Goal: Task Accomplishment & Management: Complete application form

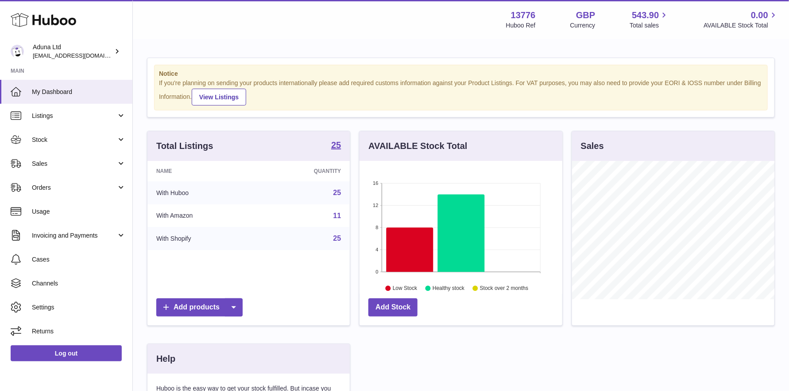
scroll to position [138, 203]
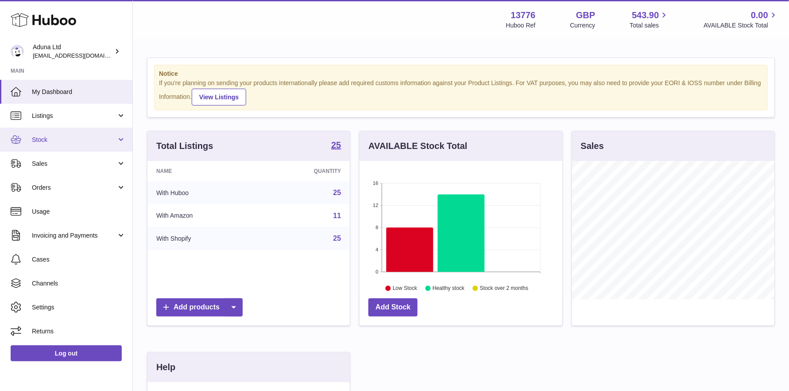
click at [45, 139] on span "Stock" at bounding box center [74, 139] width 85 height 8
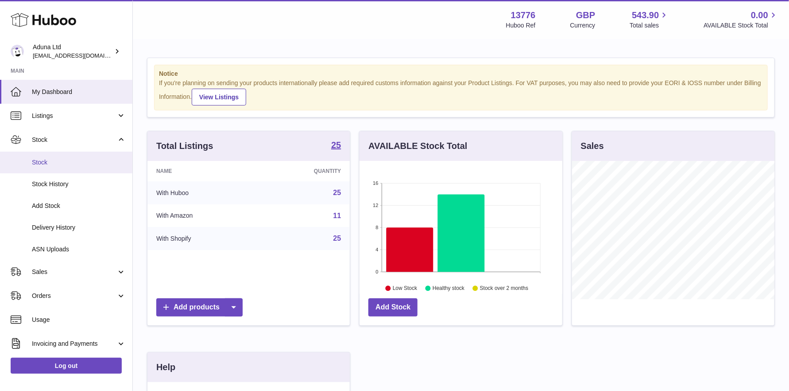
click at [57, 166] on link "Stock" at bounding box center [66, 162] width 132 height 22
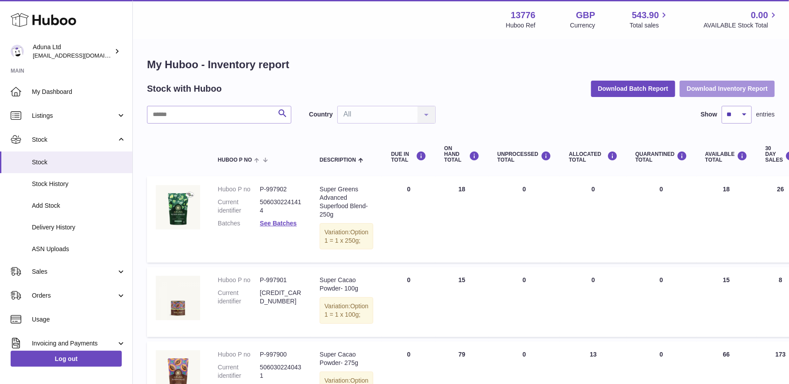
click at [700, 89] on button "Download Inventory Report" at bounding box center [727, 89] width 95 height 16
click at [653, 116] on div "Search Country All All No elements found. Consider changing the search query. L…" at bounding box center [461, 115] width 628 height 18
click at [715, 86] on button "Download Inventory Report" at bounding box center [727, 89] width 95 height 16
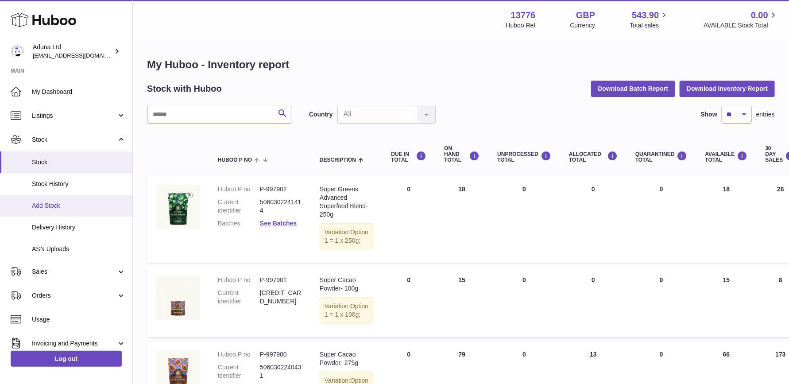
click at [40, 206] on span "Add Stock" at bounding box center [79, 205] width 94 height 8
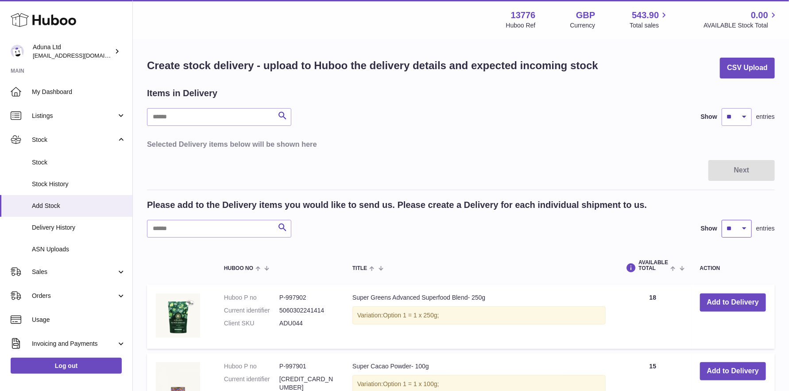
click at [738, 227] on select "** ** ** ***" at bounding box center [737, 229] width 30 height 18
select select "**"
click at [722, 220] on select "** ** ** ***" at bounding box center [737, 229] width 30 height 18
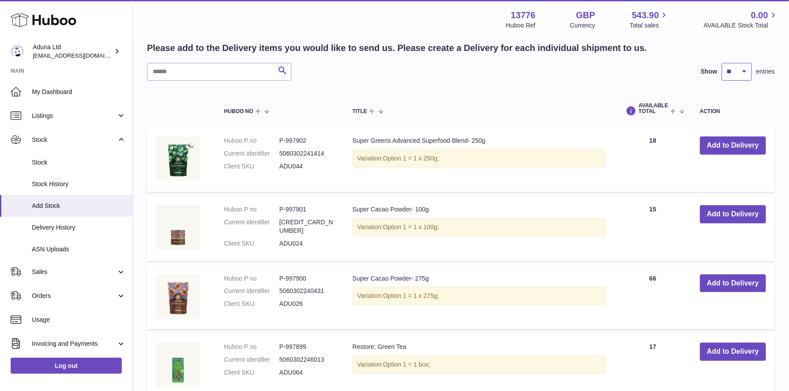
scroll to position [177, 0]
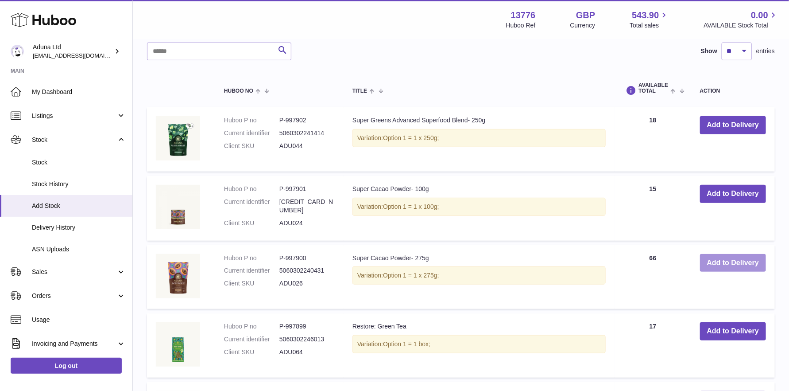
click at [724, 261] on button "Add to Delivery" at bounding box center [733, 263] width 66 height 18
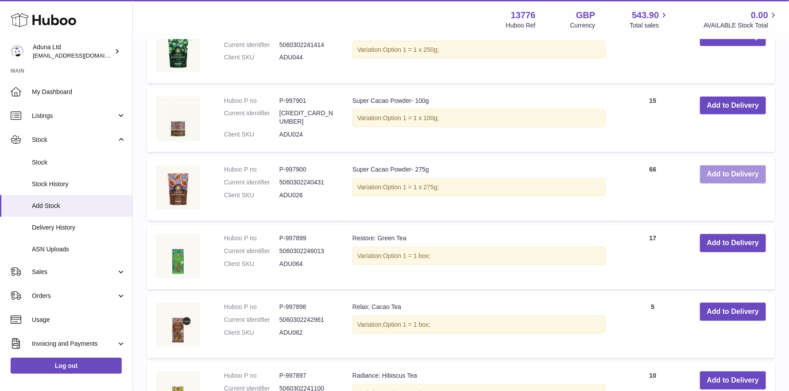
scroll to position [393, 0]
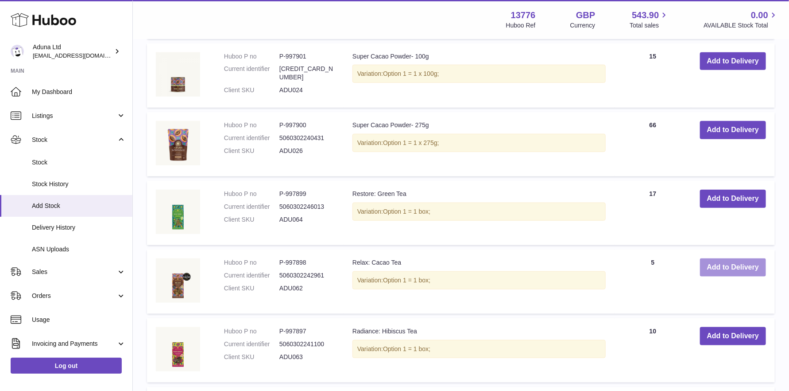
click at [727, 261] on button "Add to Delivery" at bounding box center [733, 267] width 66 height 18
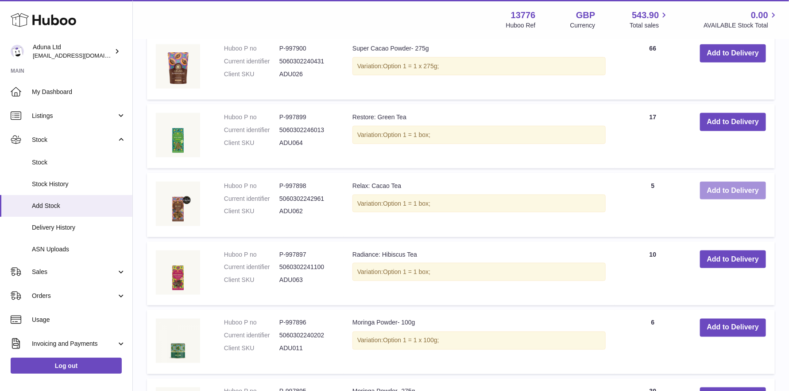
scroll to position [642, 0]
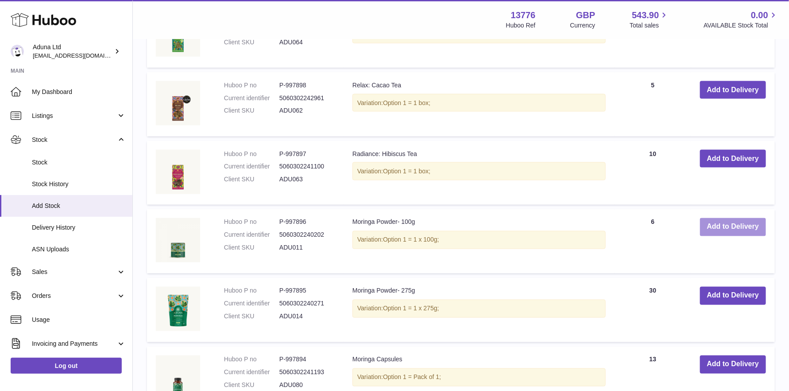
click at [730, 220] on button "Add to Delivery" at bounding box center [733, 227] width 66 height 18
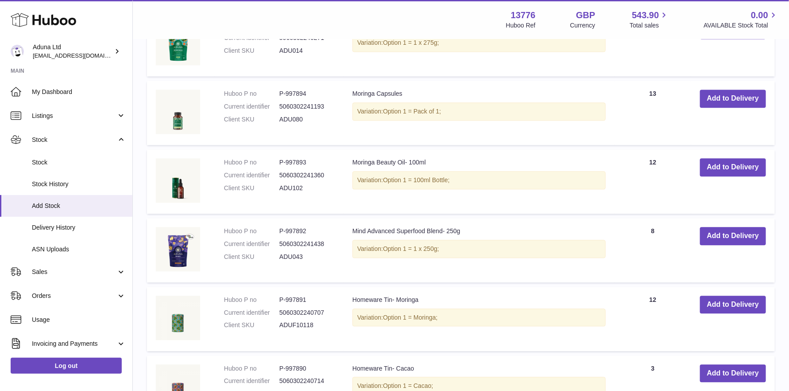
scroll to position [1024, 0]
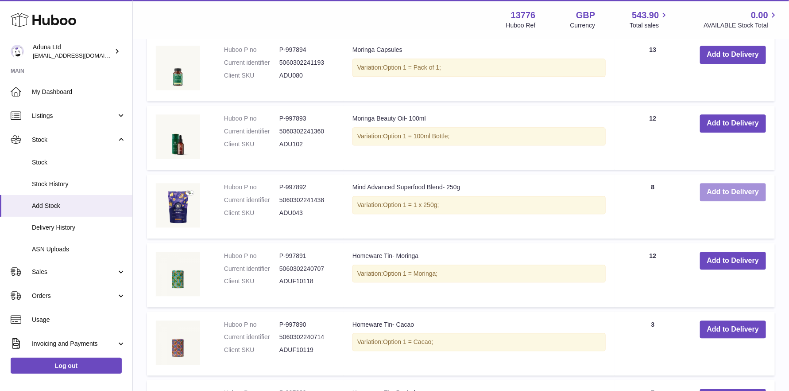
click at [718, 190] on button "Add to Delivery" at bounding box center [733, 192] width 66 height 18
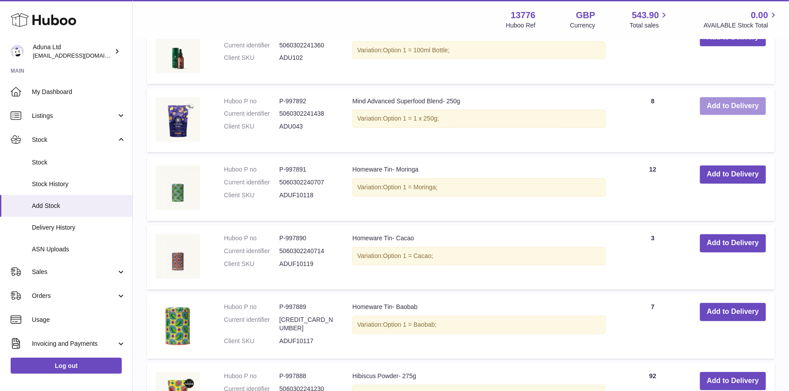
scroll to position [1184, 0]
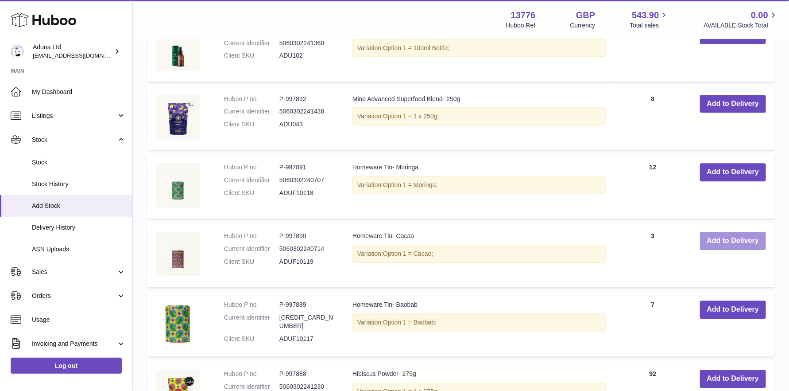
click at [723, 240] on button "Add to Delivery" at bounding box center [733, 241] width 66 height 18
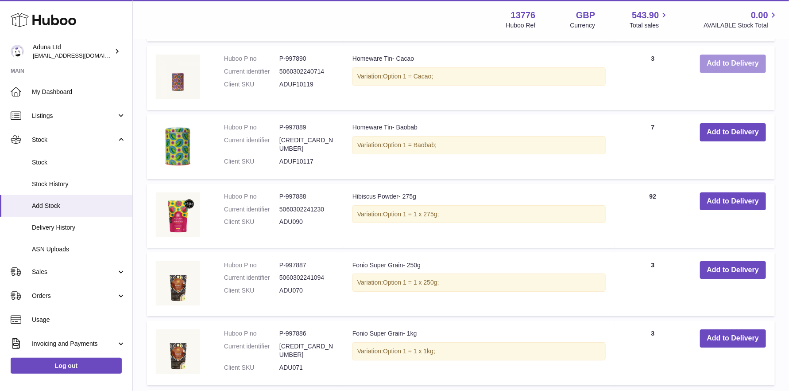
scroll to position [1474, 0]
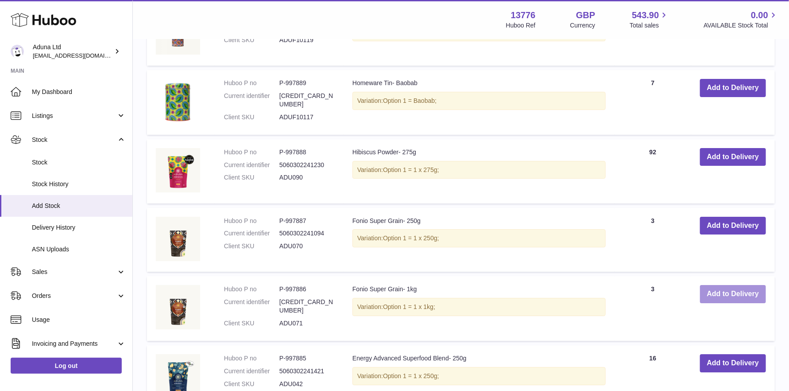
click at [715, 291] on button "Add to Delivery" at bounding box center [733, 294] width 66 height 18
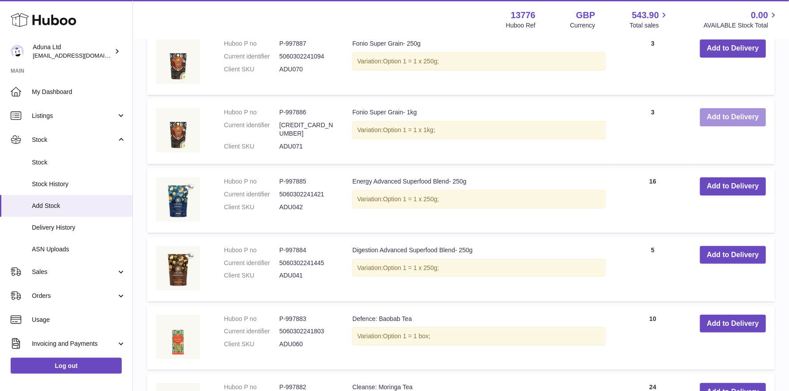
scroll to position [1724, 0]
click at [737, 246] on button "Add to Delivery" at bounding box center [733, 254] width 66 height 18
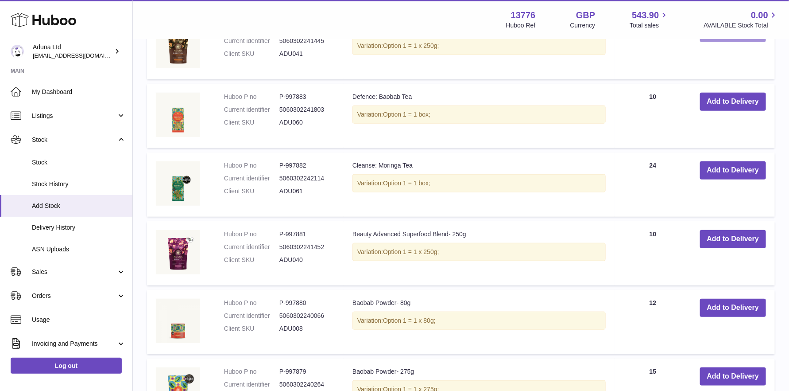
scroll to position [2061, 0]
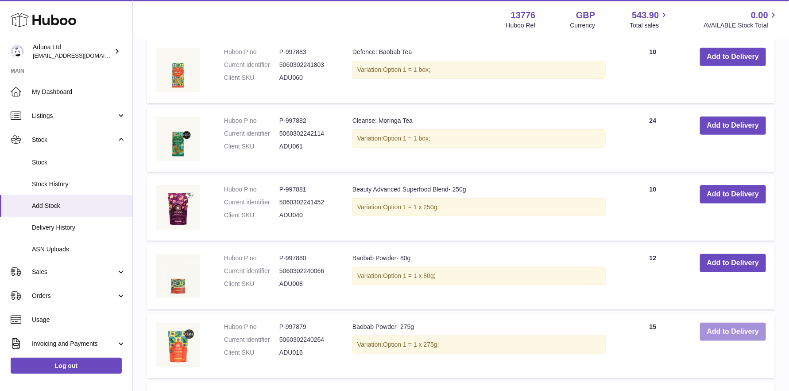
click at [733, 324] on button "Add to Delivery" at bounding box center [733, 331] width 66 height 18
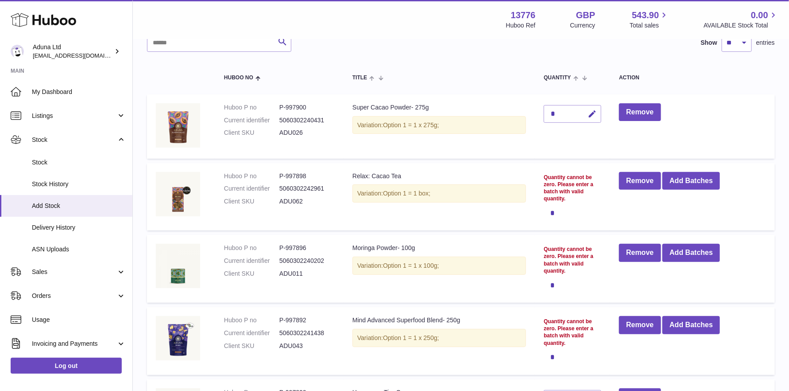
scroll to position [89, 0]
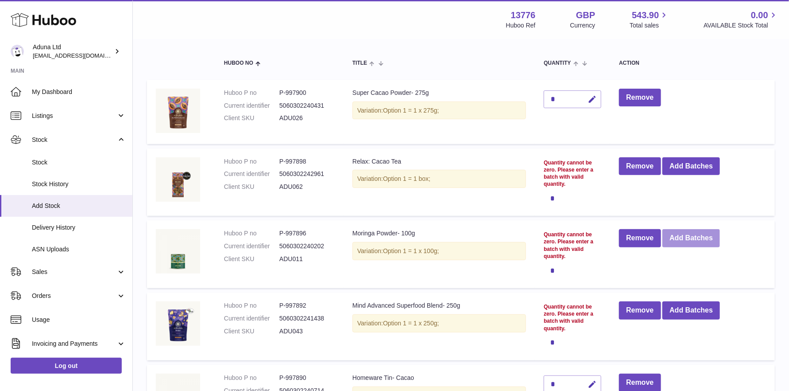
click at [688, 238] on button "Add Batches" at bounding box center [691, 238] width 58 height 18
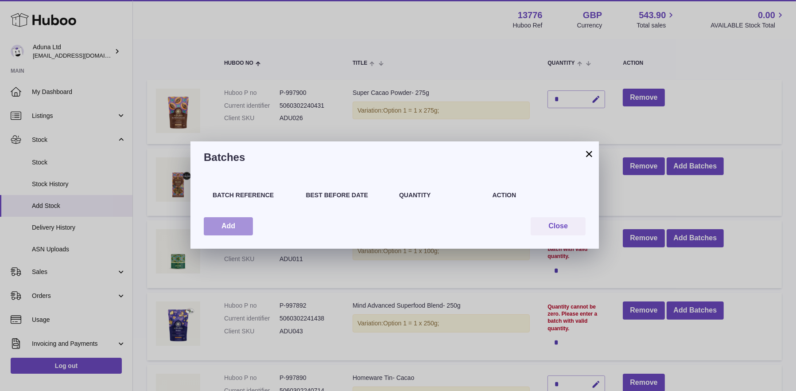
click at [213, 226] on button "Add" at bounding box center [228, 226] width 49 height 18
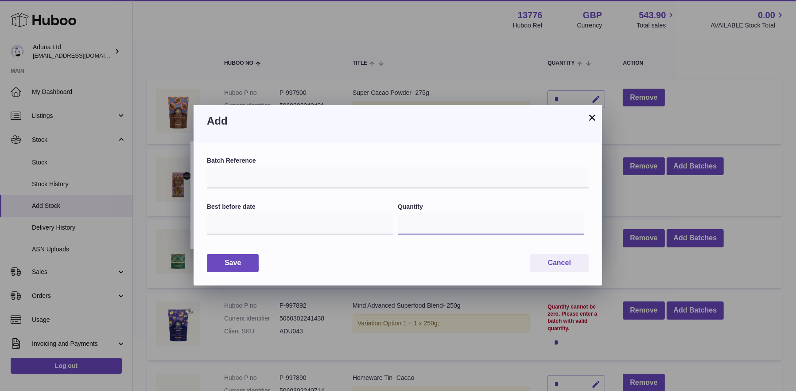
drag, startPoint x: 414, startPoint y: 222, endPoint x: 389, endPoint y: 223, distance: 24.8
click at [389, 223] on div "Best before date Quantity *" at bounding box center [398, 223] width 382 height 43
type input "*"
click at [363, 224] on input "text" at bounding box center [300, 223] width 186 height 21
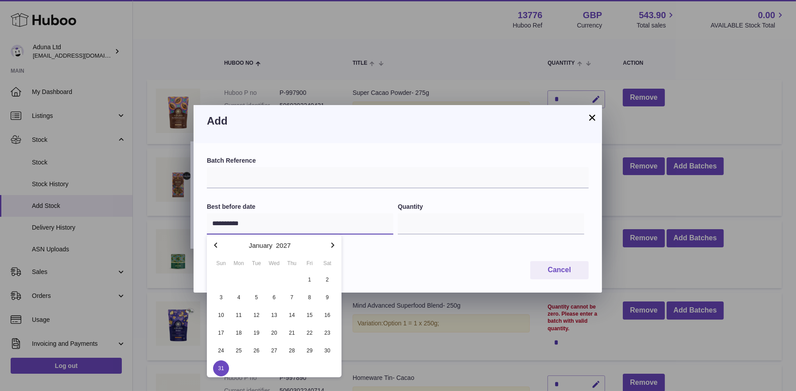
type input "**********"
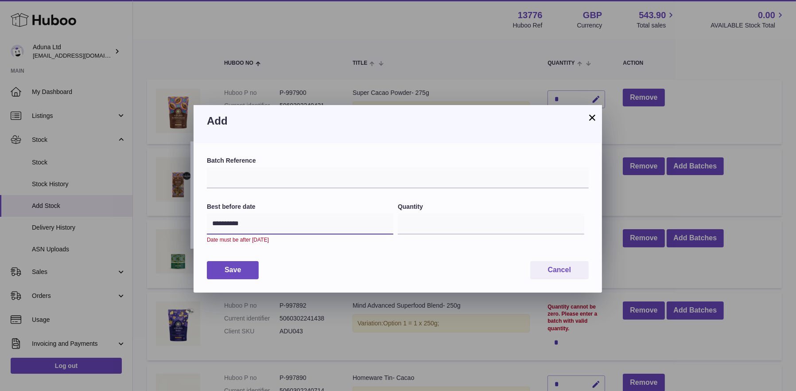
click at [251, 224] on input "**********" at bounding box center [300, 223] width 186 height 21
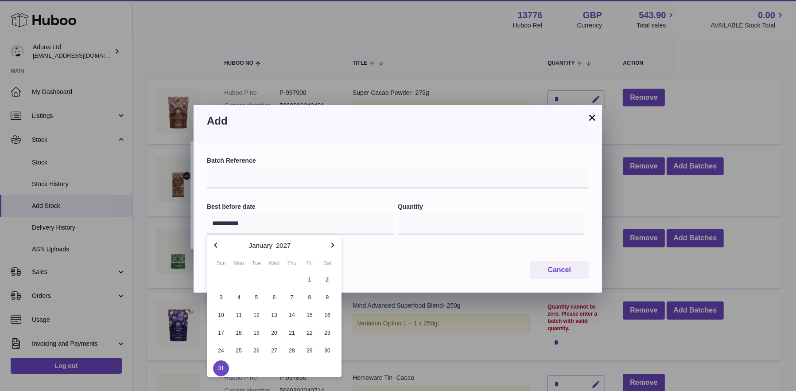
click at [220, 364] on span "31" at bounding box center [221, 368] width 16 height 16
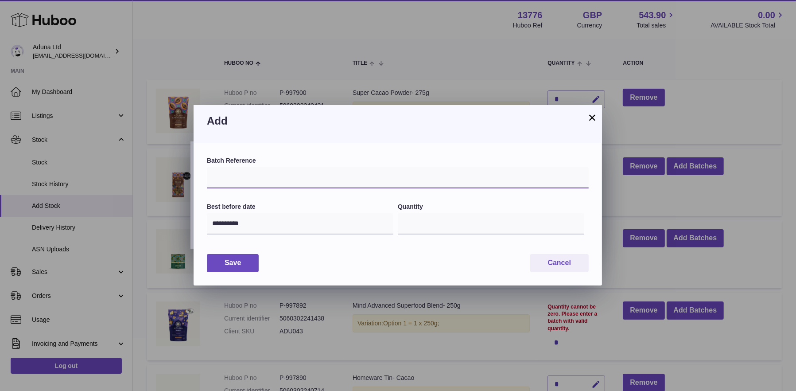
click at [243, 176] on input "text" at bounding box center [398, 177] width 382 height 21
type input "**********"
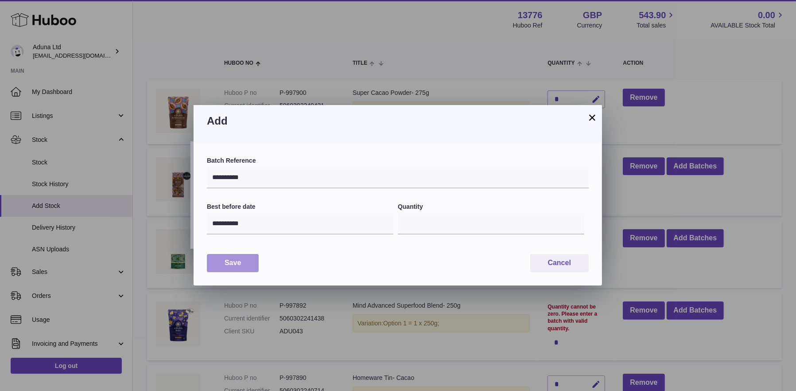
click at [235, 263] on button "Save" at bounding box center [233, 263] width 52 height 18
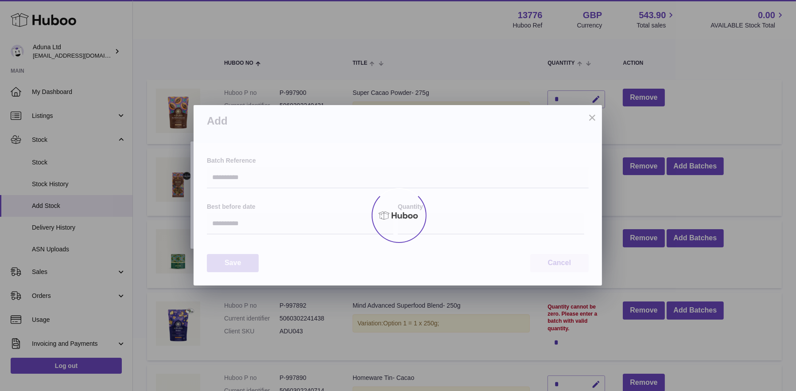
type input "*"
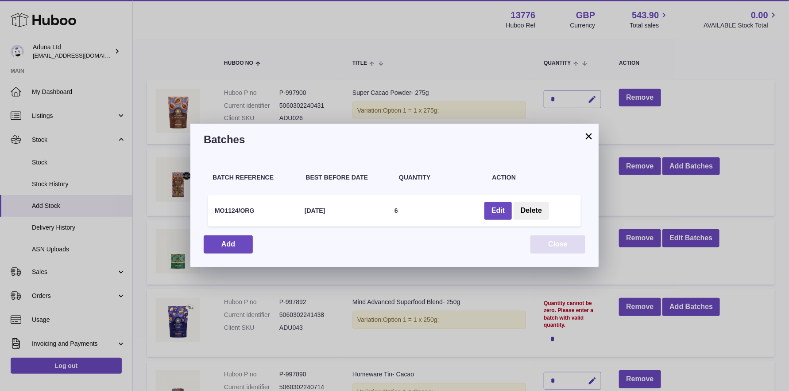
click at [551, 243] on button "Close" at bounding box center [557, 244] width 55 height 18
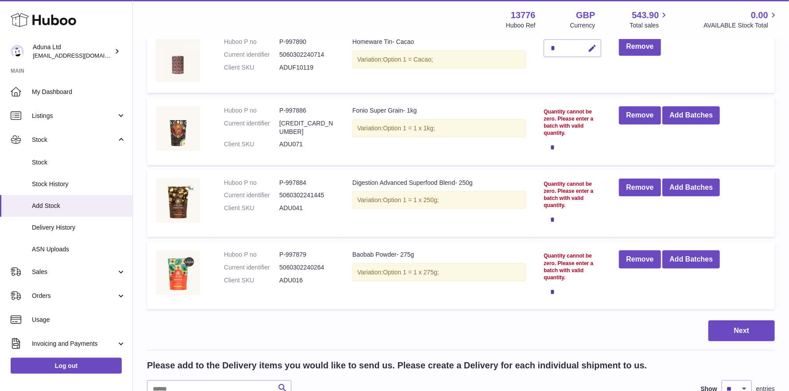
scroll to position [443, 0]
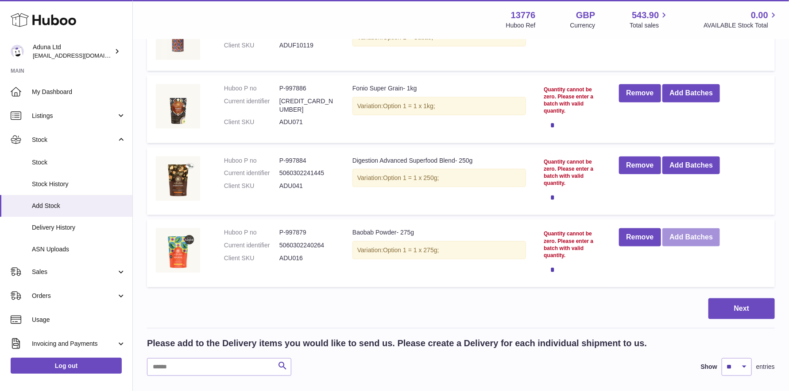
click at [700, 234] on button "Add Batches" at bounding box center [691, 237] width 58 height 18
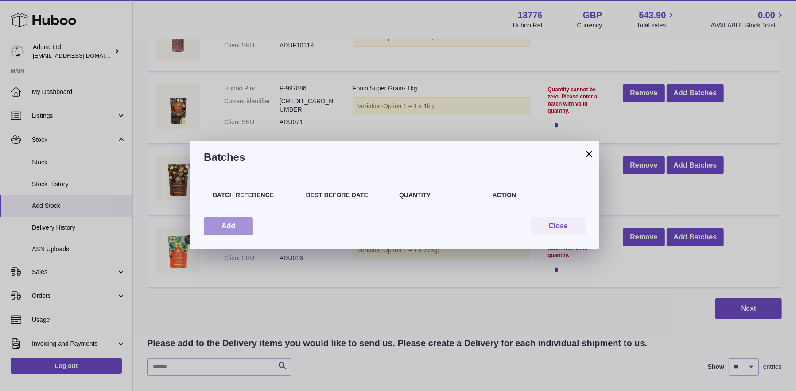
click at [211, 226] on button "Add" at bounding box center [228, 226] width 49 height 18
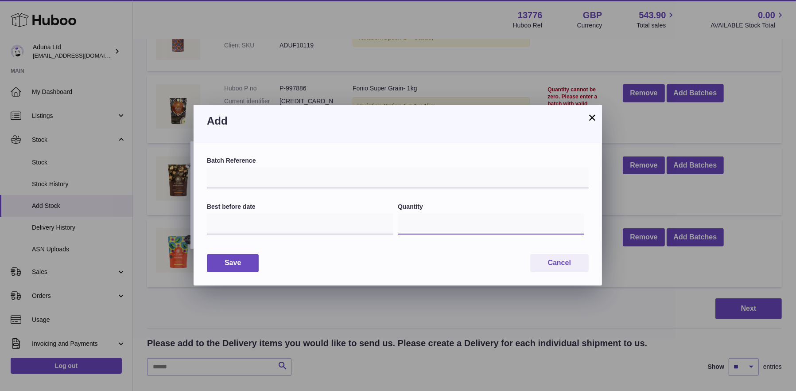
drag, startPoint x: 413, startPoint y: 224, endPoint x: 398, endPoint y: 222, distance: 15.2
click at [398, 222] on input "*" at bounding box center [491, 223] width 186 height 21
type input "**"
click at [272, 230] on input "text" at bounding box center [300, 223] width 186 height 21
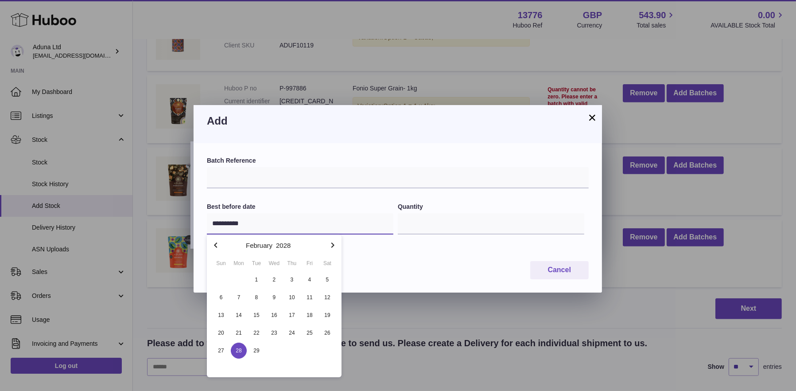
type input "**********"
click at [235, 350] on span "28" at bounding box center [239, 350] width 16 height 16
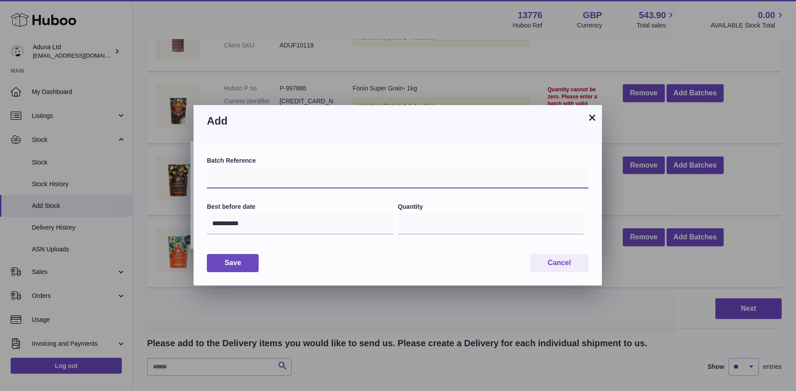
click at [244, 178] on input "text" at bounding box center [398, 177] width 382 height 21
type input "*********"
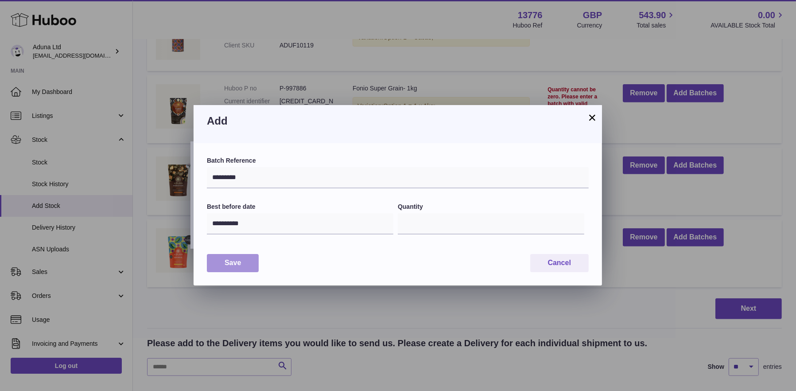
click at [224, 259] on button "Save" at bounding box center [233, 263] width 52 height 18
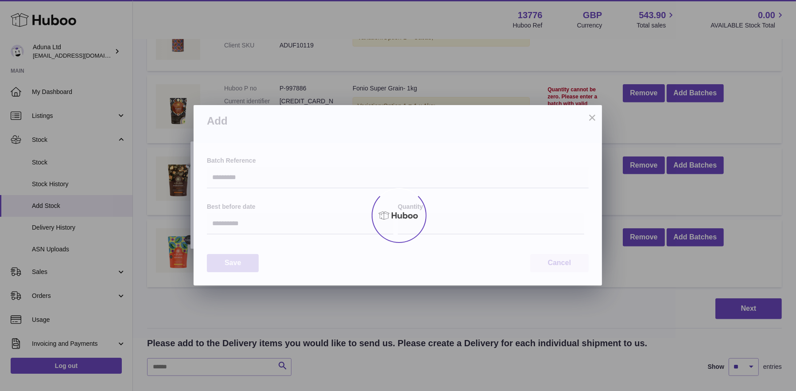
type input "**"
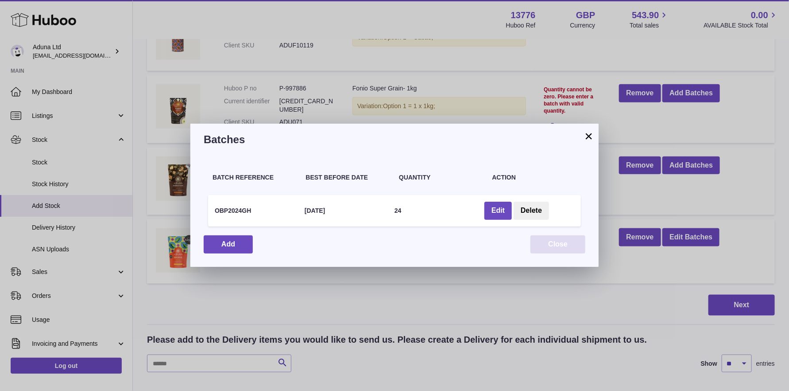
click at [549, 248] on button "Close" at bounding box center [557, 244] width 55 height 18
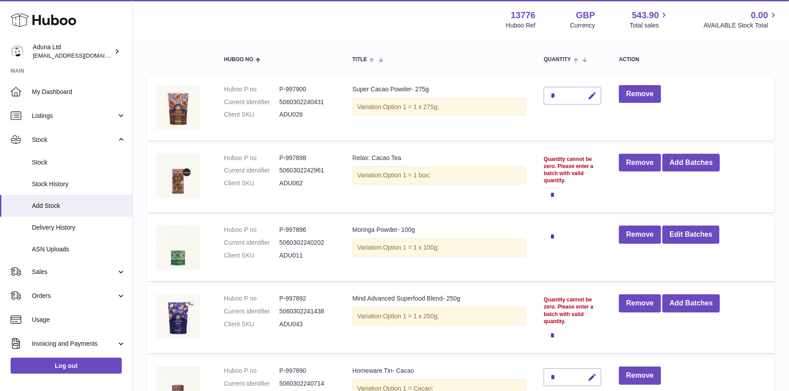
scroll to position [44, 0]
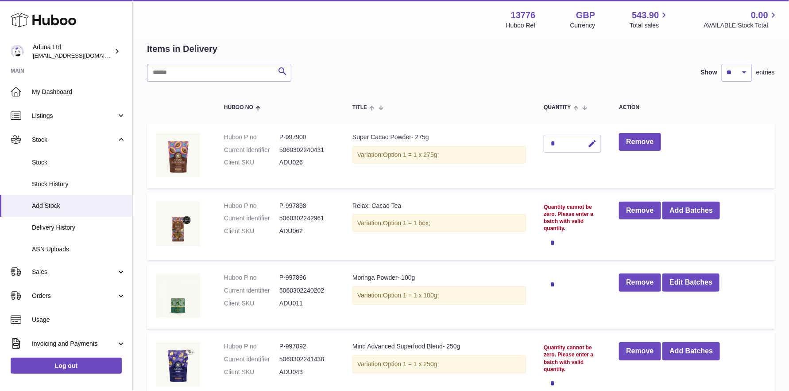
drag, startPoint x: 592, startPoint y: 143, endPoint x: 562, endPoint y: 144, distance: 29.3
click at [591, 143] on icon "button" at bounding box center [592, 143] width 9 height 9
drag, startPoint x: 558, startPoint y: 143, endPoint x: 545, endPoint y: 143, distance: 12.4
click at [546, 143] on input "*" at bounding box center [573, 144] width 58 height 18
type input "**"
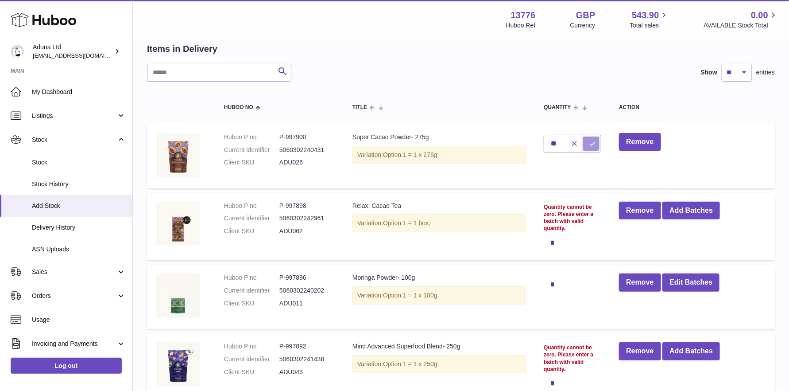
click at [594, 143] on icon "submit" at bounding box center [592, 143] width 8 height 8
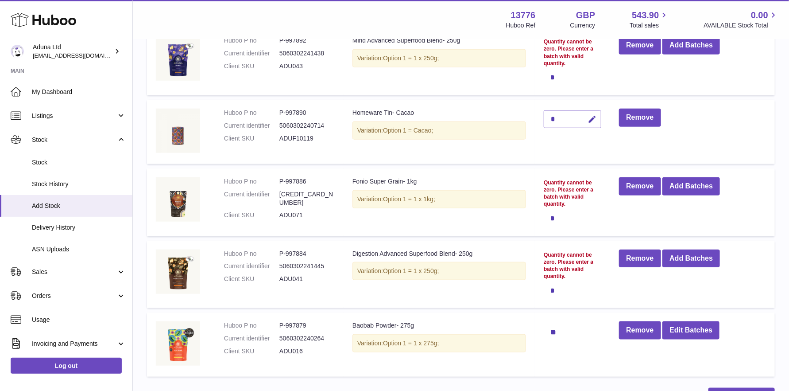
scroll to position [354, 0]
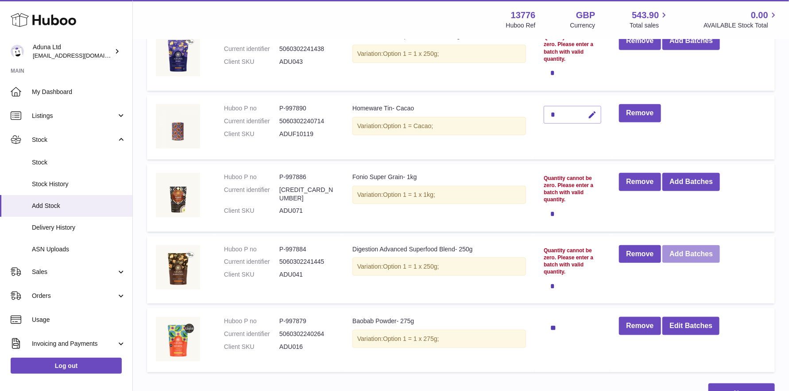
click at [680, 253] on button "Add Batches" at bounding box center [691, 254] width 58 height 18
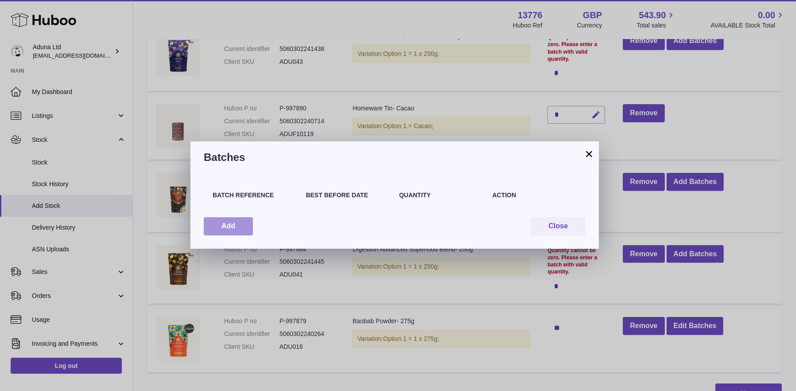
click at [248, 227] on button "Add" at bounding box center [228, 226] width 49 height 18
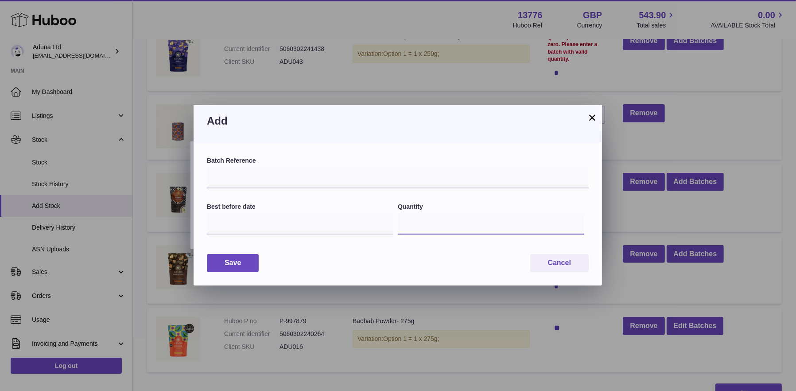
click at [406, 223] on input "*" at bounding box center [491, 223] width 186 height 21
type input "**"
click at [392, 178] on input "text" at bounding box center [398, 177] width 382 height 21
type input "*****"
click at [220, 220] on input "text" at bounding box center [300, 223] width 186 height 21
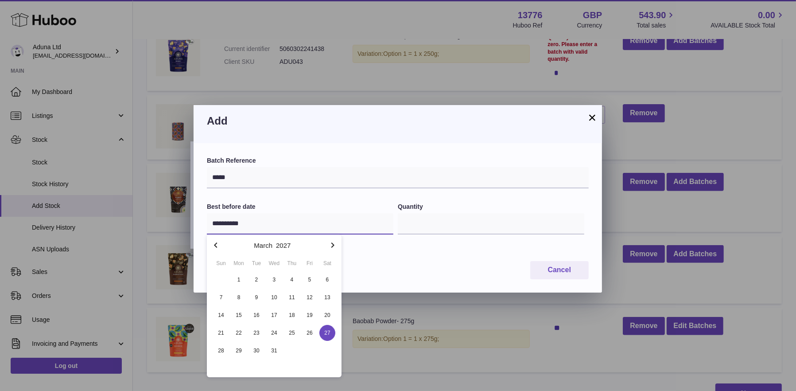
type input "**********"
click at [325, 326] on span "27" at bounding box center [327, 333] width 16 height 16
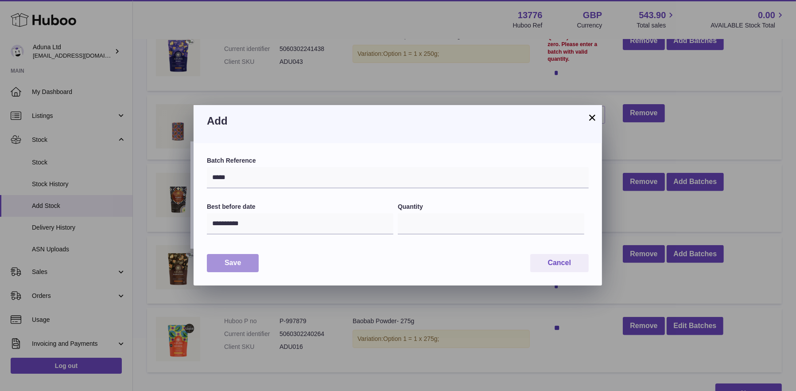
click at [236, 255] on button "Save" at bounding box center [233, 263] width 52 height 18
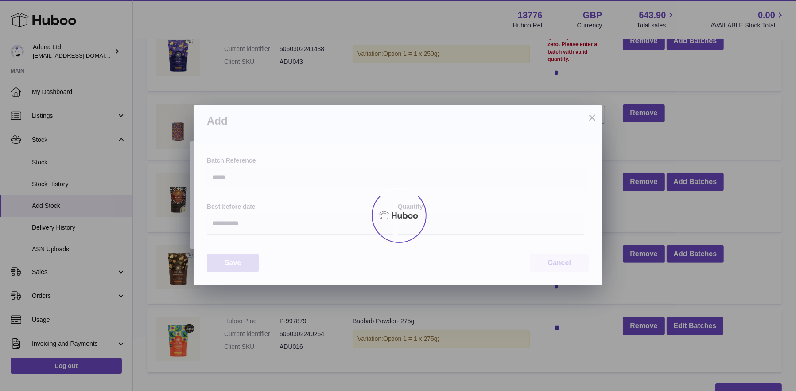
type input "**"
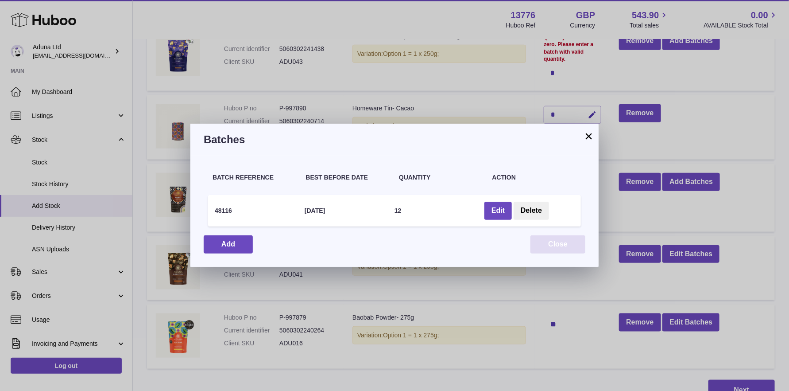
click at [548, 249] on button "Close" at bounding box center [557, 244] width 55 height 18
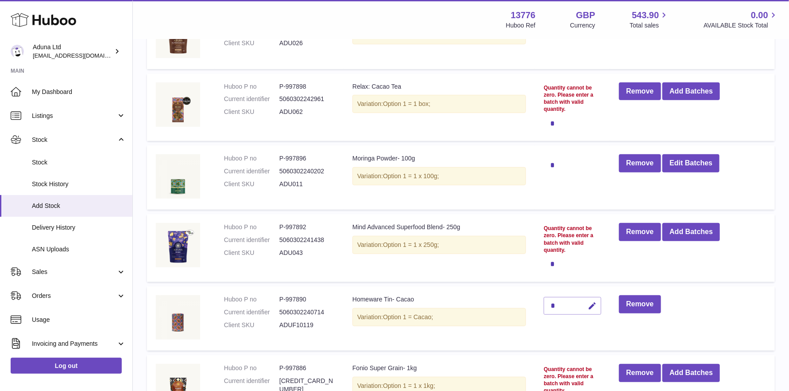
scroll to position [177, 0]
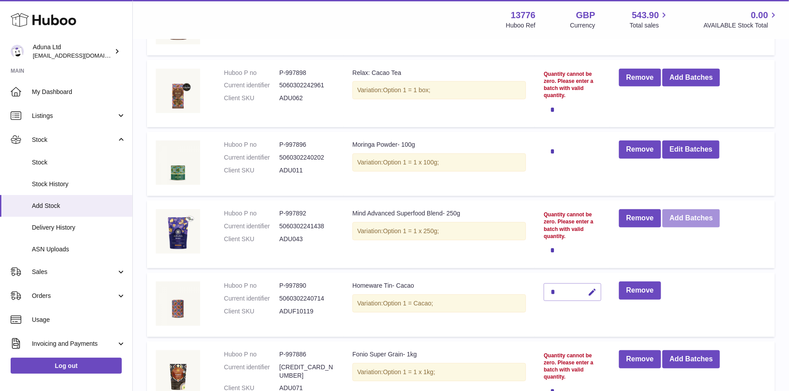
click at [682, 214] on button "Add Batches" at bounding box center [691, 218] width 58 height 18
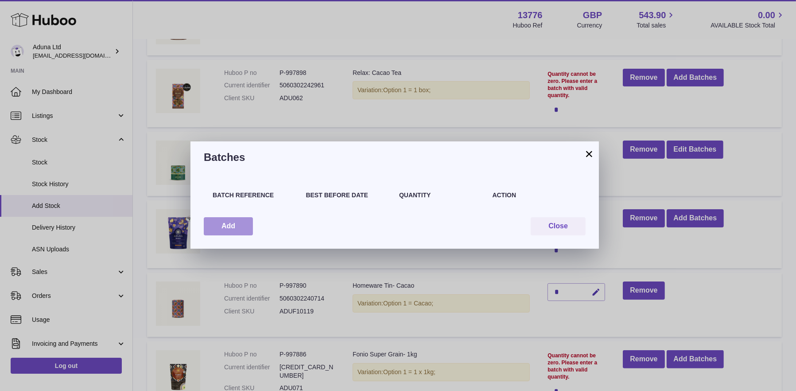
click at [237, 229] on button "Add" at bounding box center [228, 226] width 49 height 18
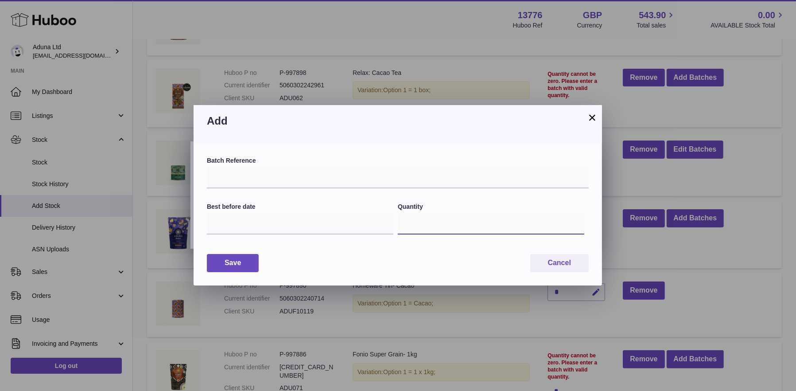
drag, startPoint x: 412, startPoint y: 221, endPoint x: 391, endPoint y: 221, distance: 20.8
click at [391, 221] on div "Best before date Quantity *" at bounding box center [398, 223] width 382 height 43
type input "*"
click at [336, 177] on input "text" at bounding box center [398, 177] width 382 height 21
type input "*****"
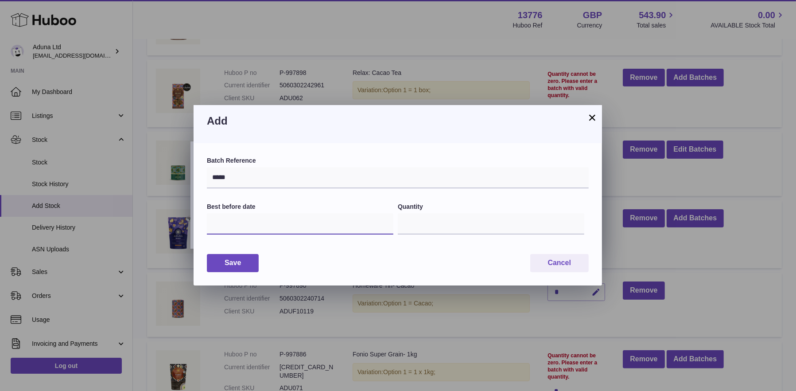
click at [242, 227] on input "text" at bounding box center [300, 223] width 186 height 21
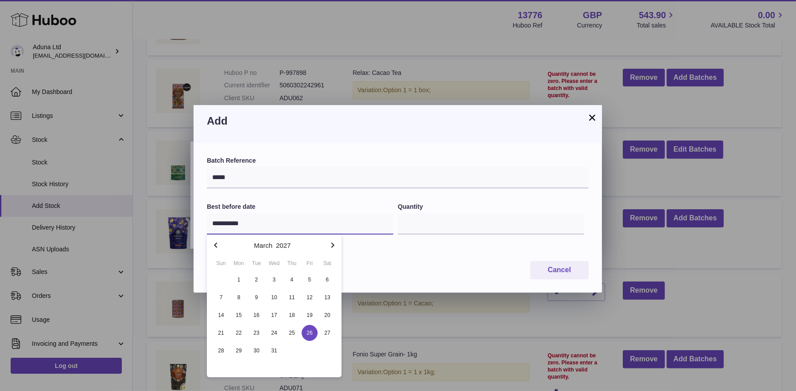
type input "**********"
click at [310, 330] on span "26" at bounding box center [310, 333] width 16 height 16
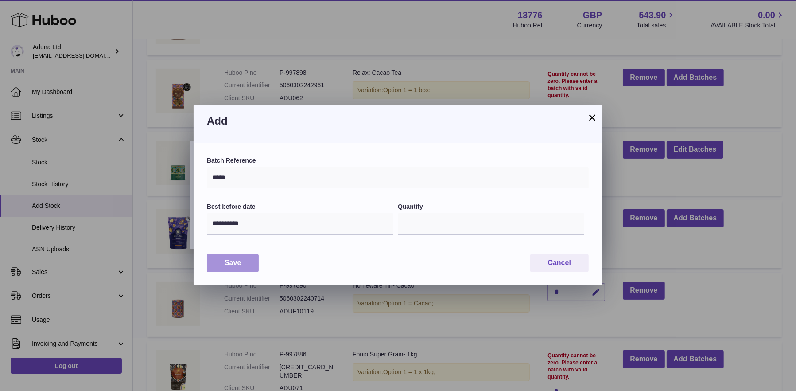
click at [236, 263] on button "Save" at bounding box center [233, 263] width 52 height 18
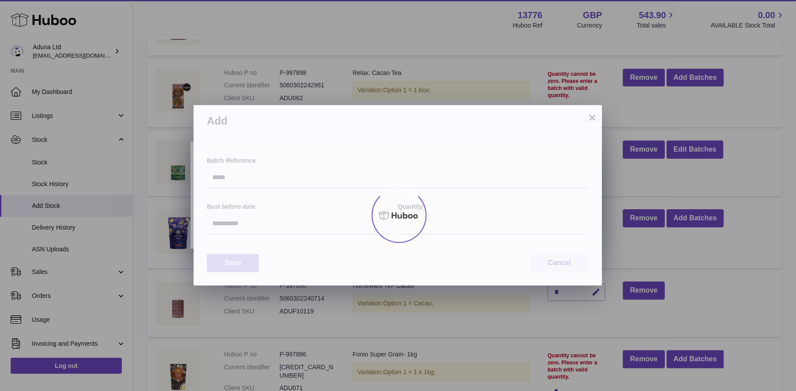
type input "*"
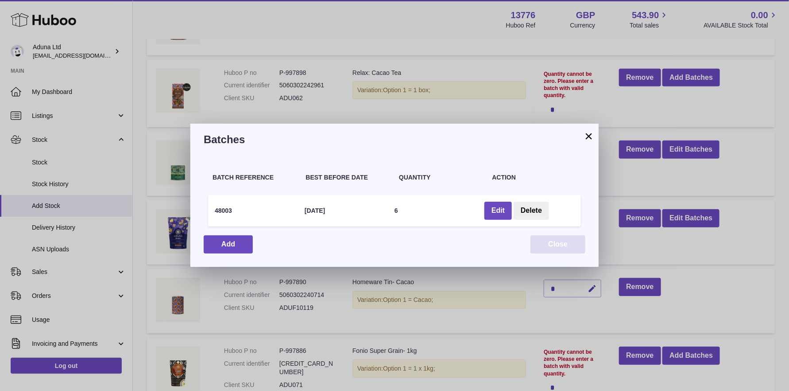
click at [549, 243] on button "Close" at bounding box center [557, 244] width 55 height 18
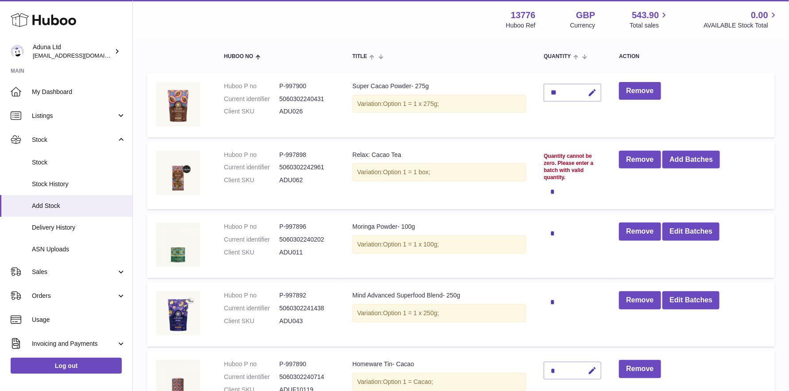
scroll to position [89, 0]
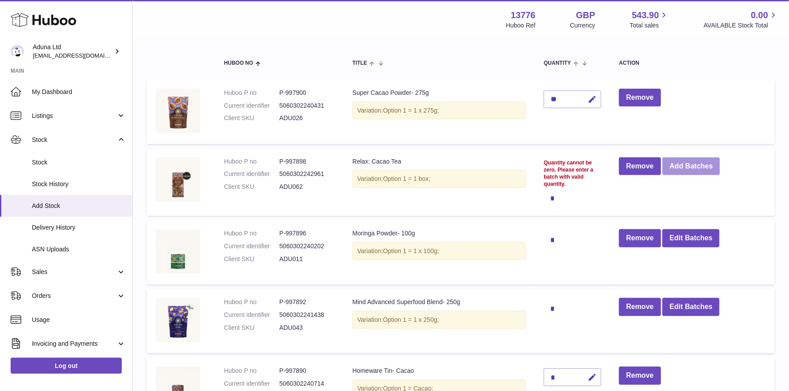
click at [689, 162] on button "Add Batches" at bounding box center [691, 166] width 58 height 18
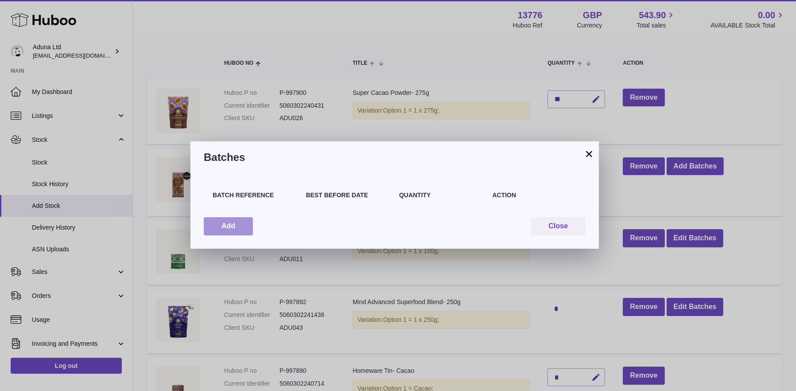
click at [216, 228] on button "Add" at bounding box center [228, 226] width 49 height 18
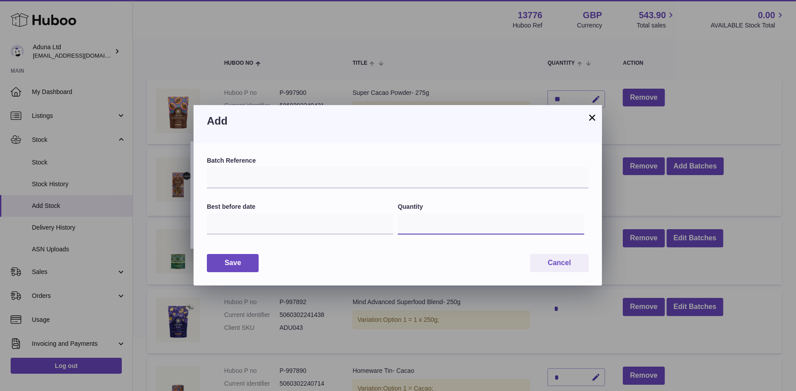
click at [412, 224] on input "*" at bounding box center [491, 223] width 186 height 21
type input "**"
click at [356, 183] on input "text" at bounding box center [398, 177] width 382 height 21
type input "********"
click at [236, 224] on input "text" at bounding box center [300, 223] width 186 height 21
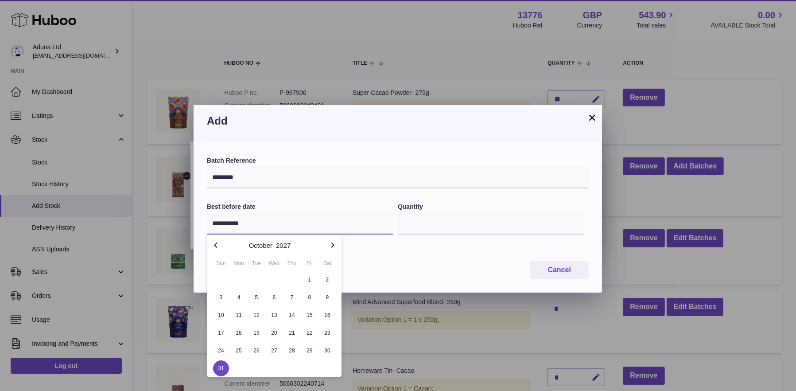
type input "**********"
click at [222, 364] on span "31" at bounding box center [221, 368] width 16 height 16
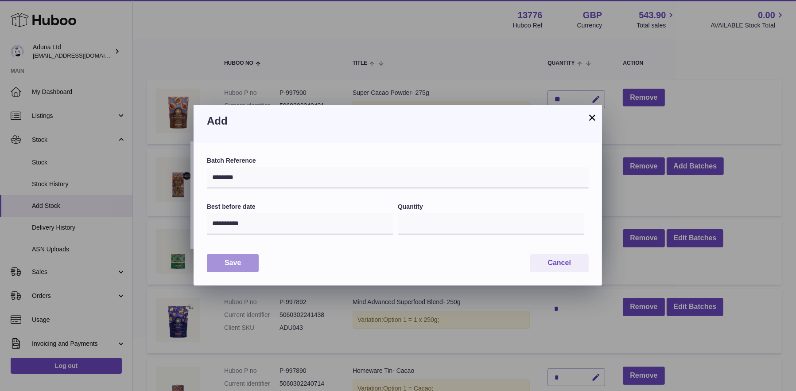
click at [222, 264] on button "Save" at bounding box center [233, 263] width 52 height 18
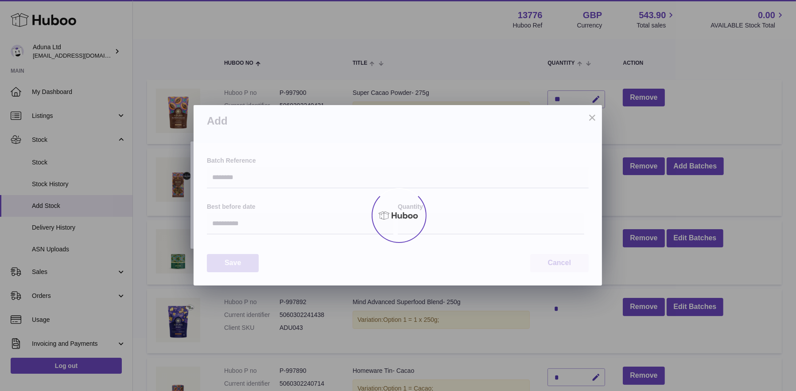
type input "**"
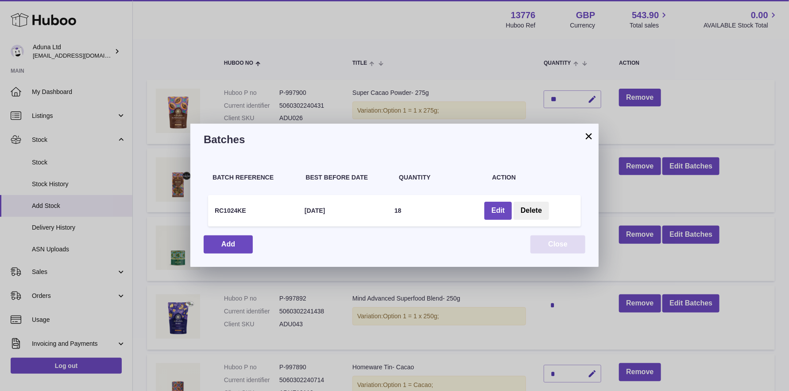
click at [542, 240] on button "Close" at bounding box center [557, 244] width 55 height 18
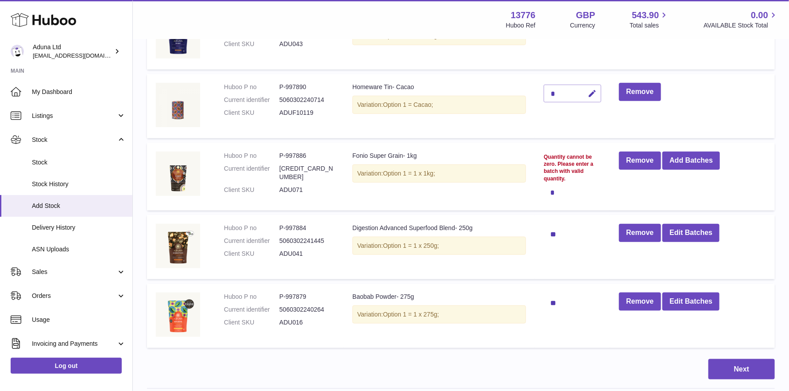
scroll to position [354, 0]
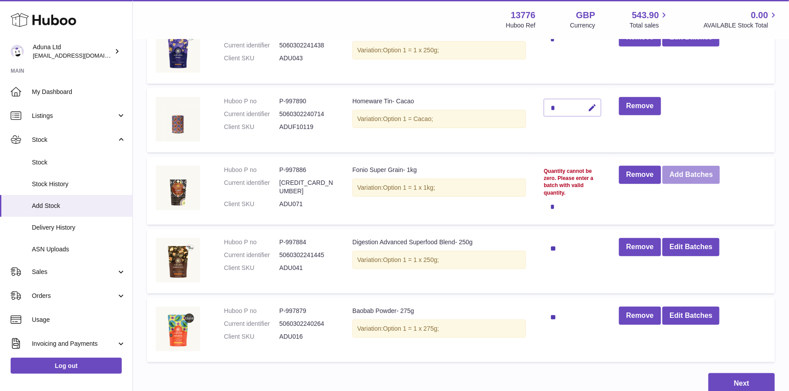
click at [694, 170] on button "Add Batches" at bounding box center [691, 175] width 58 height 18
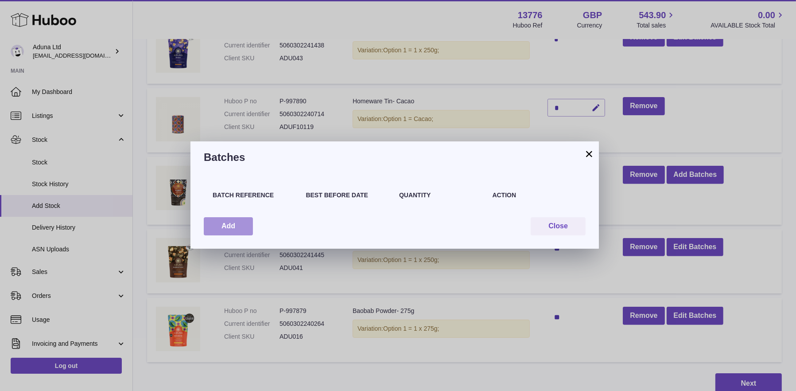
click at [235, 219] on button "Add" at bounding box center [228, 226] width 49 height 18
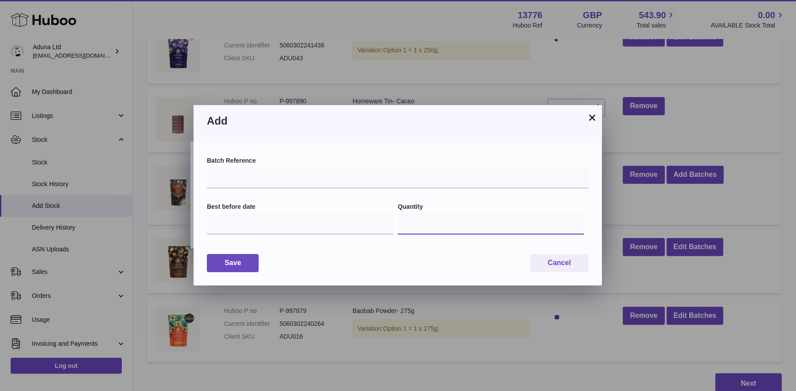
click at [422, 226] on input "*" at bounding box center [491, 223] width 186 height 21
type input "**"
click at [351, 223] on input "text" at bounding box center [300, 223] width 186 height 21
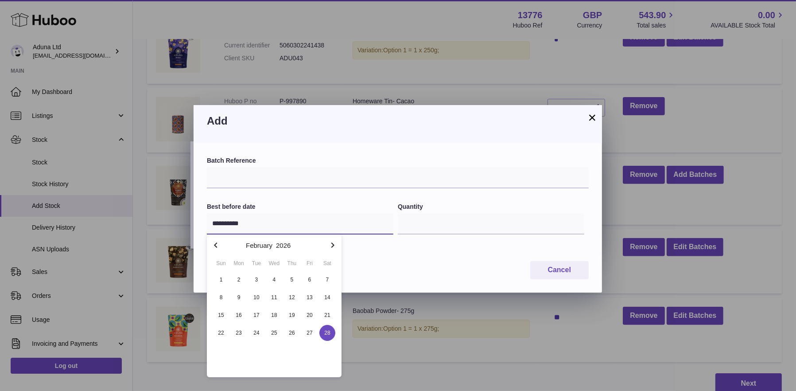
type input "**********"
click at [326, 329] on span "28" at bounding box center [327, 333] width 16 height 16
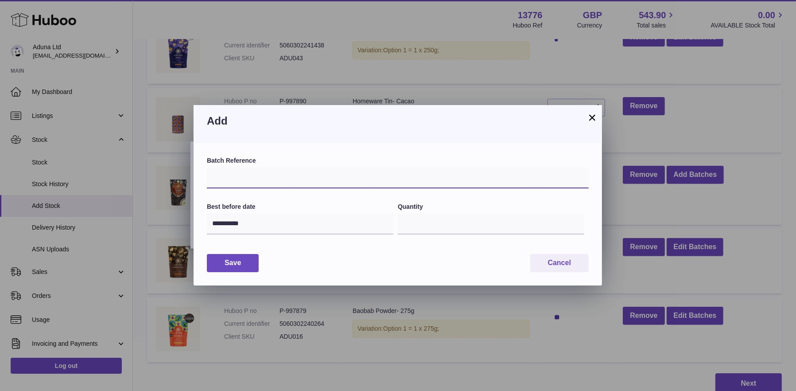
click at [258, 178] on input "text" at bounding box center [398, 177] width 382 height 21
type input "**********"
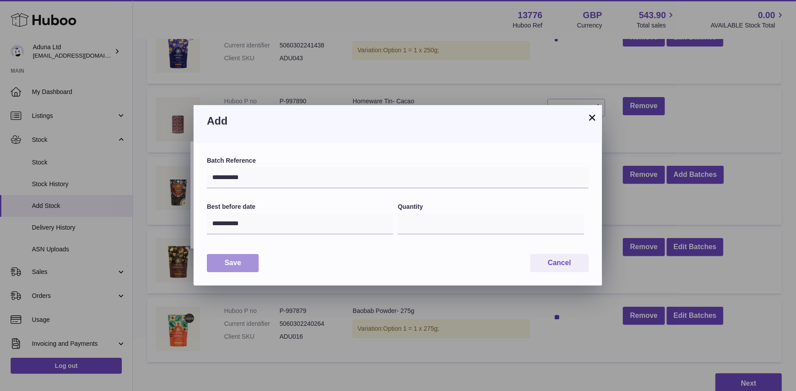
click at [241, 259] on button "Save" at bounding box center [233, 263] width 52 height 18
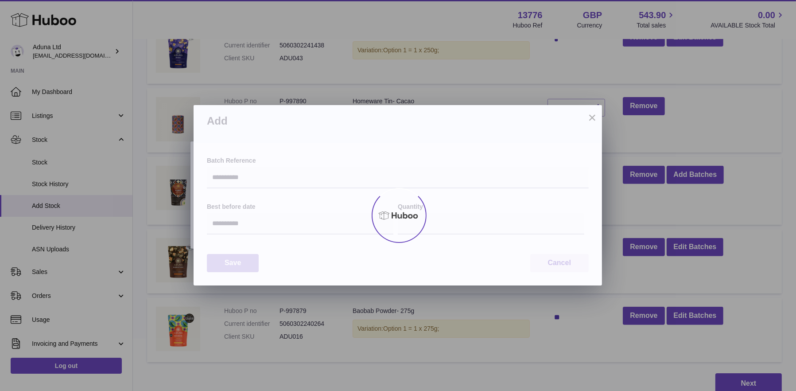
type input "**"
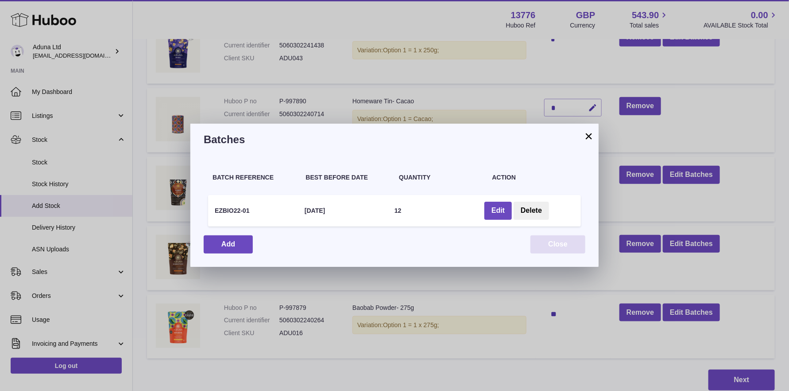
click at [544, 242] on button "Close" at bounding box center [557, 244] width 55 height 18
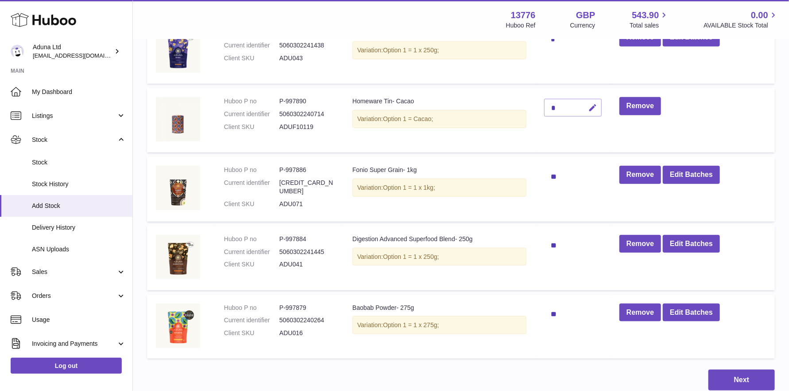
click at [591, 108] on icon "button" at bounding box center [592, 107] width 9 height 9
click at [551, 103] on input "*" at bounding box center [573, 108] width 58 height 18
type input "*"
click at [592, 104] on icon "submit" at bounding box center [593, 108] width 8 height 8
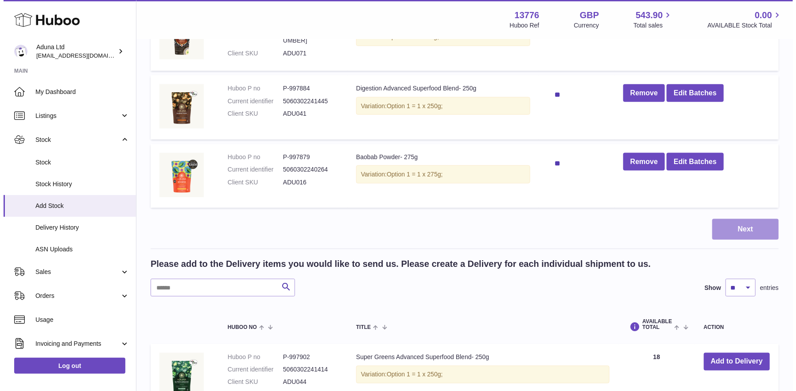
scroll to position [531, 0]
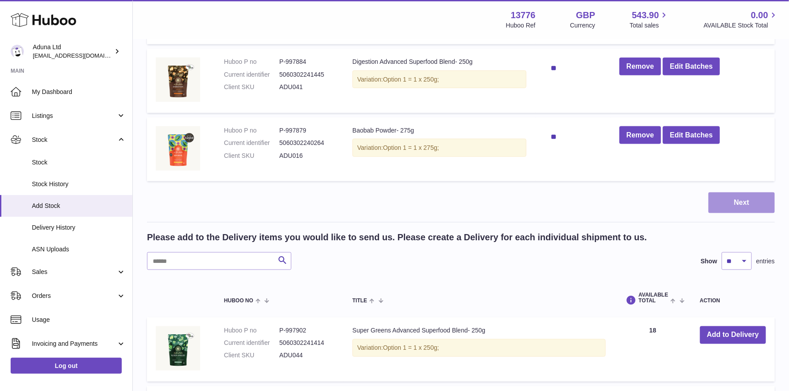
click at [734, 203] on button "Next" at bounding box center [741, 202] width 66 height 21
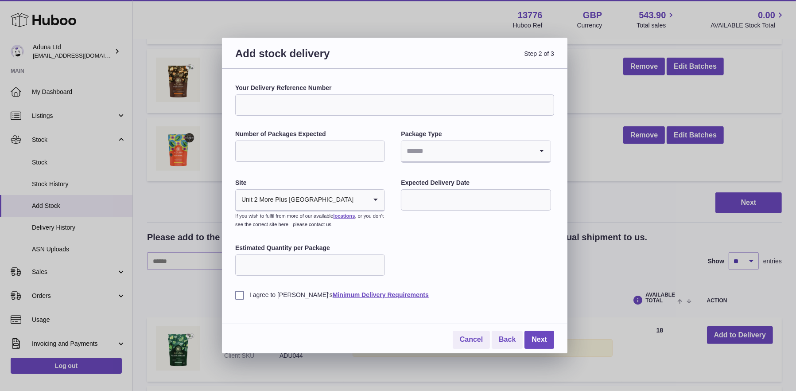
drag, startPoint x: 283, startPoint y: 102, endPoint x: 281, endPoint y: 111, distance: 9.1
click at [283, 102] on input "Your Delivery Reference Number" at bounding box center [394, 104] width 319 height 21
click at [255, 145] on input "Number of Packages Expected" at bounding box center [310, 150] width 150 height 21
type input "*"
click at [441, 157] on input "Search for option" at bounding box center [466, 151] width 131 height 20
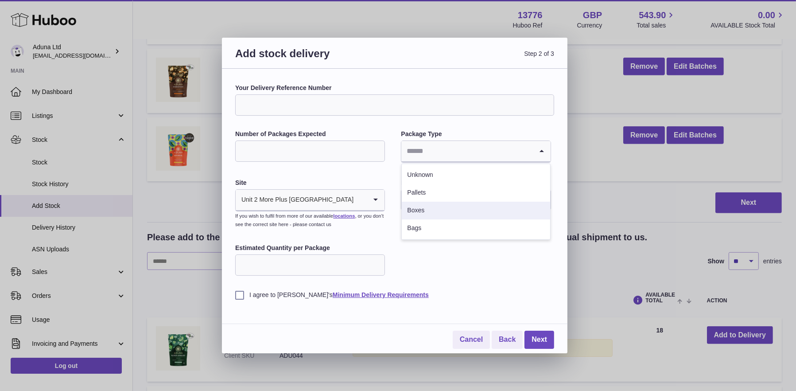
click at [414, 208] on li "Boxes" at bounding box center [476, 210] width 148 height 18
click at [236, 291] on label "I agree to [PERSON_NAME]'s Minimum Delivery Requirements" at bounding box center [394, 294] width 319 height 8
click at [446, 205] on input "text" at bounding box center [476, 199] width 150 height 21
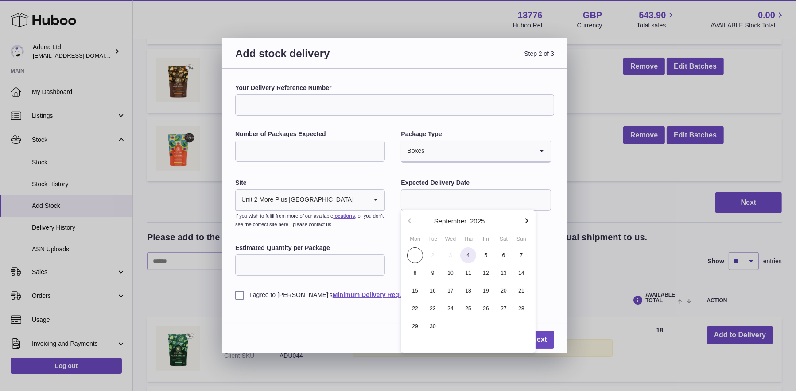
click at [466, 257] on span "4" at bounding box center [468, 255] width 16 height 16
type input "**********"
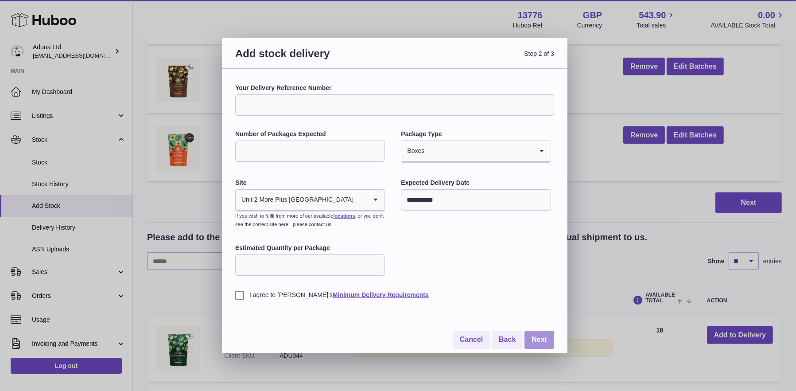
click at [538, 339] on link "Next" at bounding box center [539, 339] width 30 height 18
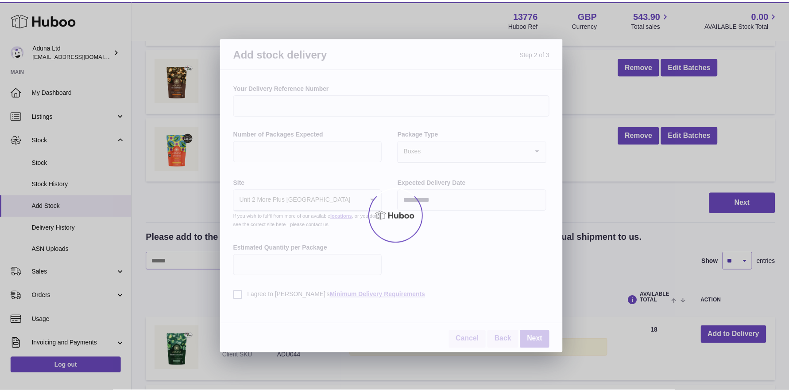
scroll to position [502, 0]
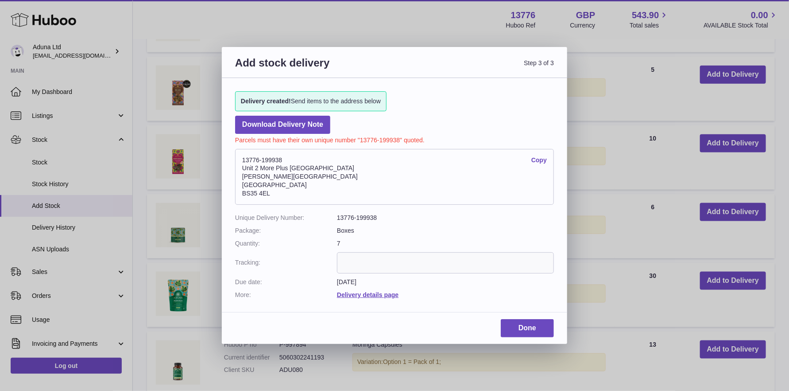
drag, startPoint x: 242, startPoint y: 158, endPoint x: 290, endPoint y: 157, distance: 48.3
click at [290, 157] on address "13776-199938 Copy [STREET_ADDRESS][PERSON_NAME]" at bounding box center [394, 177] width 319 height 56
copy address "13776-199938"
